Goal: Find contact information: Find contact information

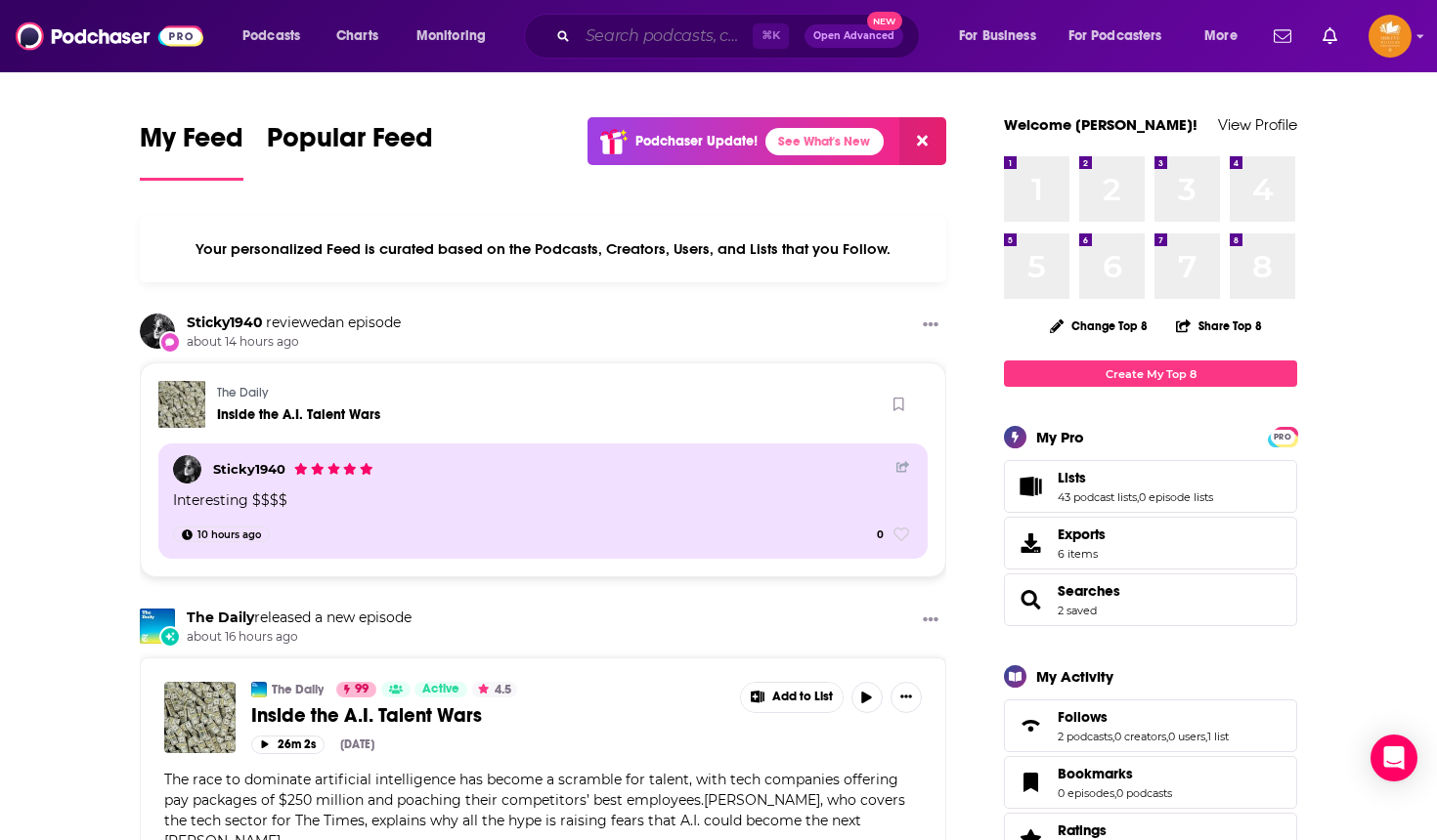
click at [673, 37] on input "Search podcasts, credits, & more..." at bounding box center [664, 36] width 175 height 31
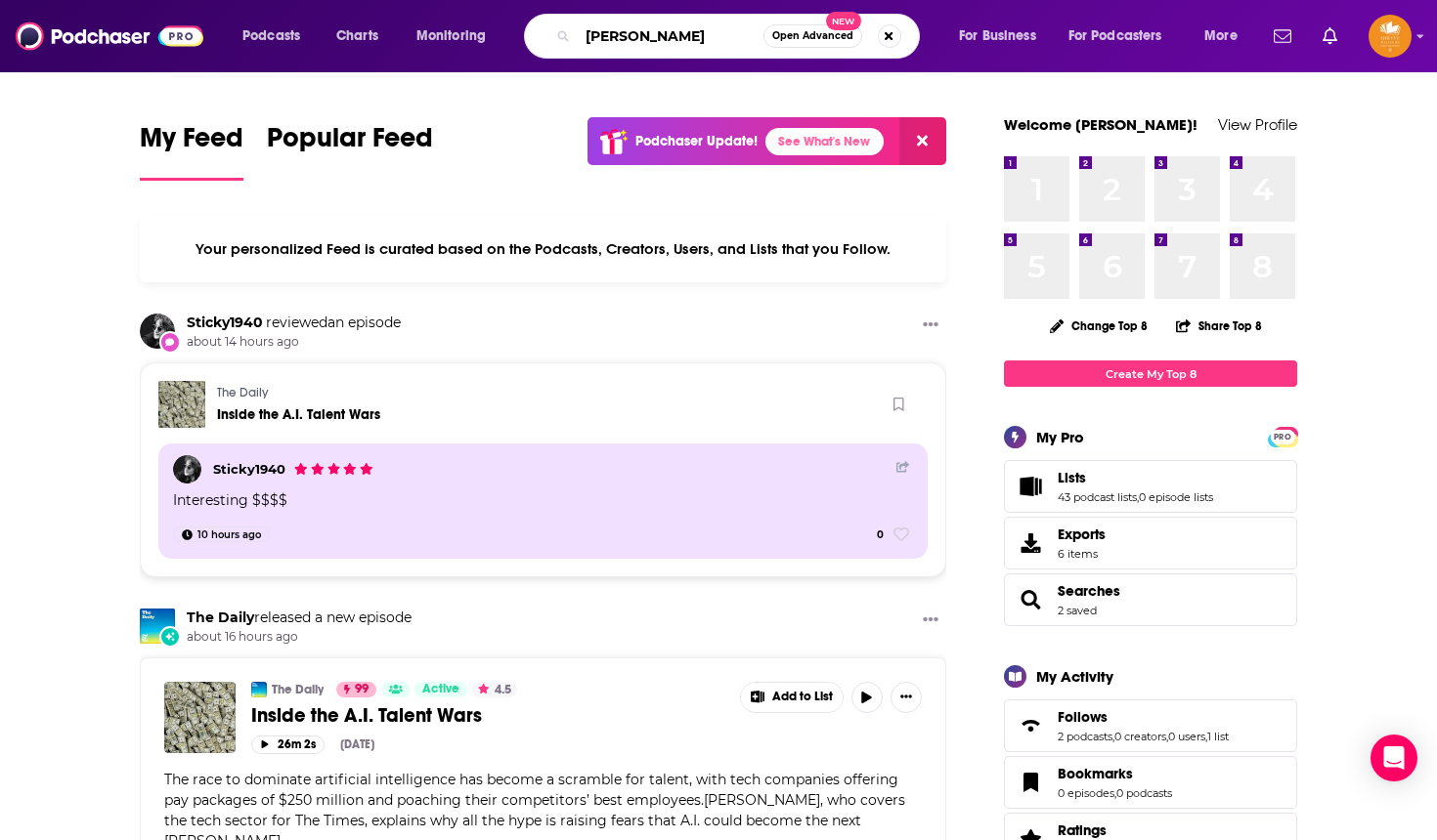
type input "[PERSON_NAME]"
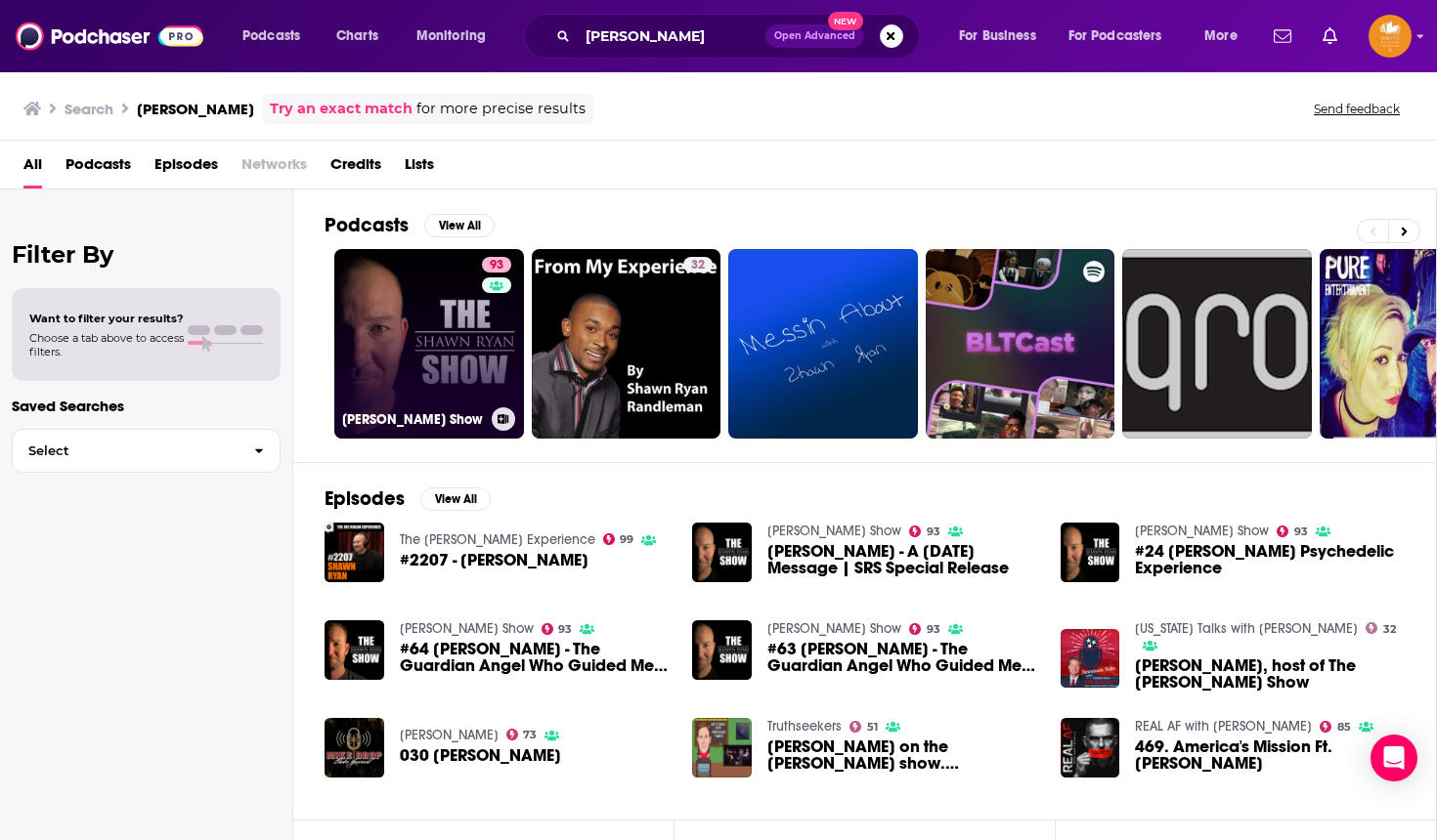
click at [440, 371] on link "93 [PERSON_NAME] Show" at bounding box center [429, 344] width 190 height 190
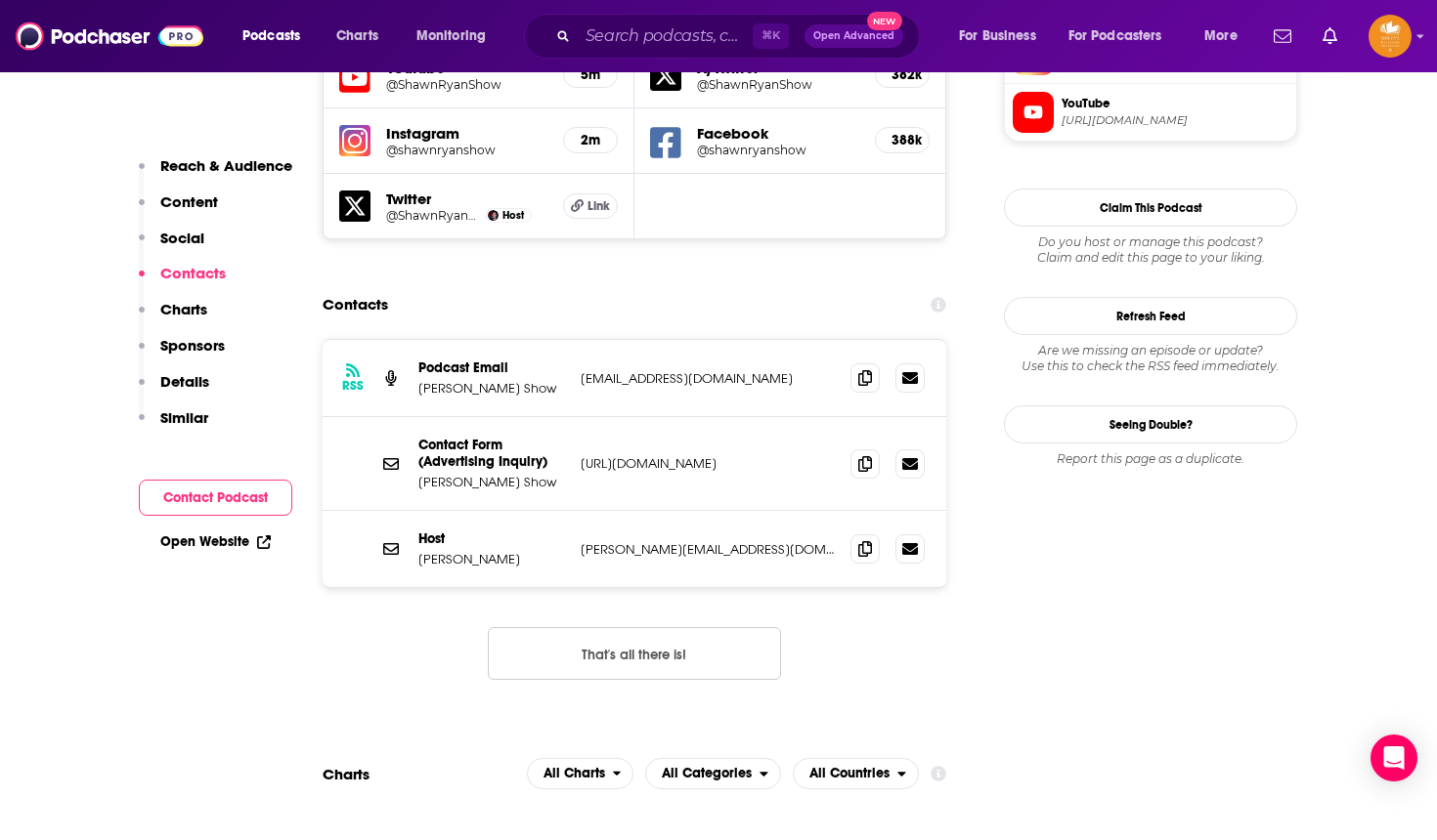
scroll to position [1860, 0]
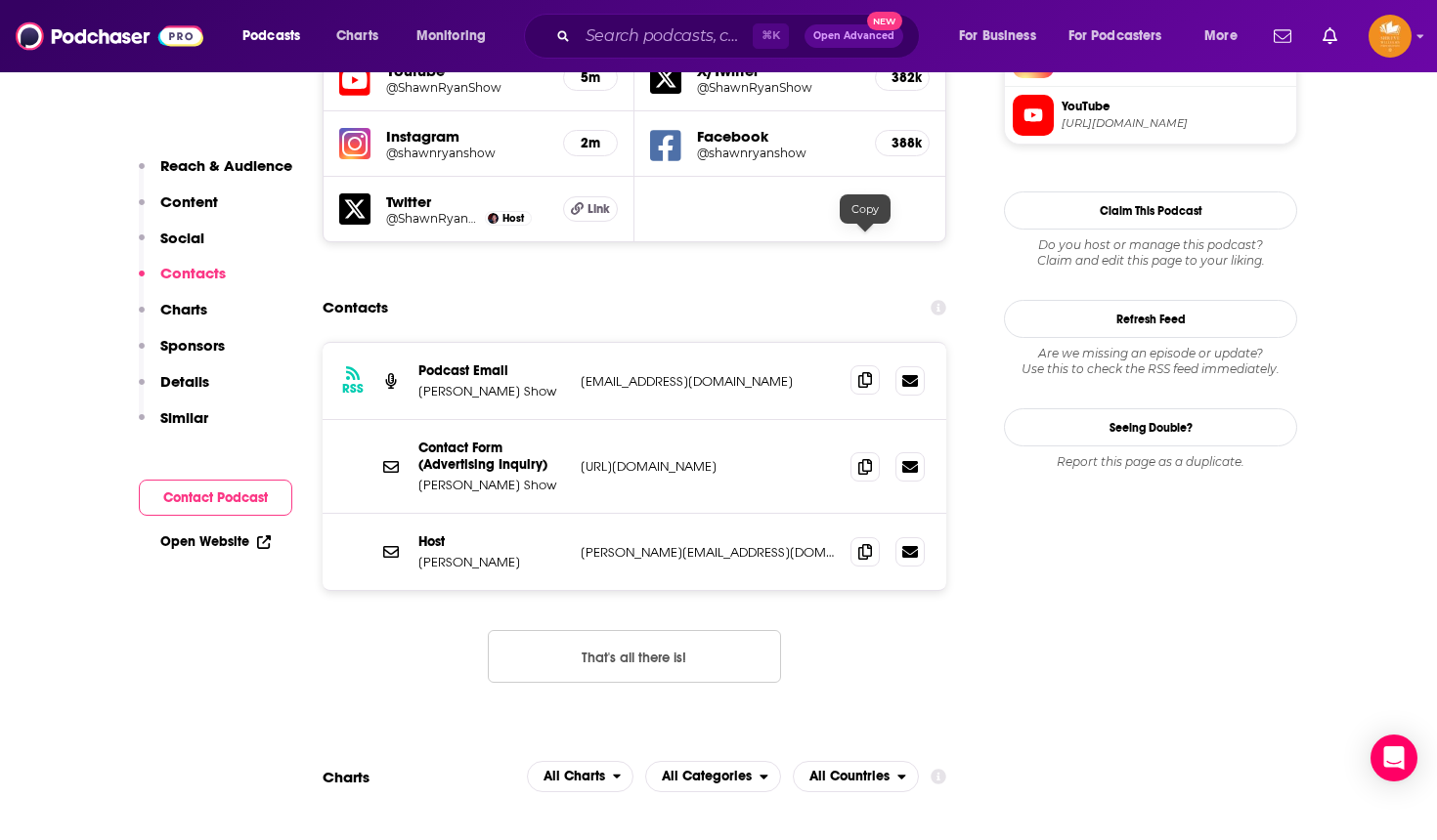
click at [863, 373] on icon at bounding box center [865, 380] width 14 height 16
